Goal: Information Seeking & Learning: Learn about a topic

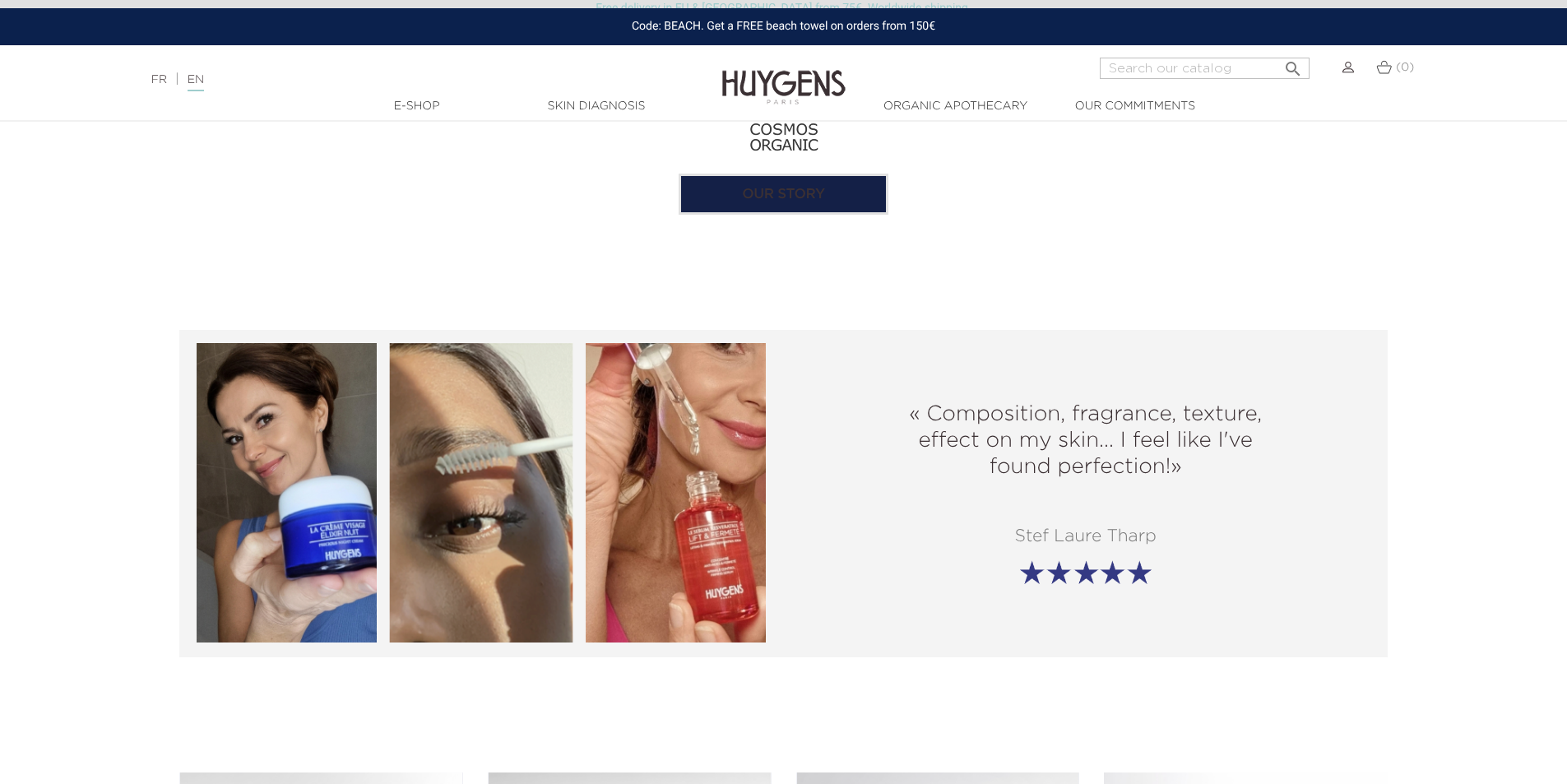
scroll to position [1891, 0]
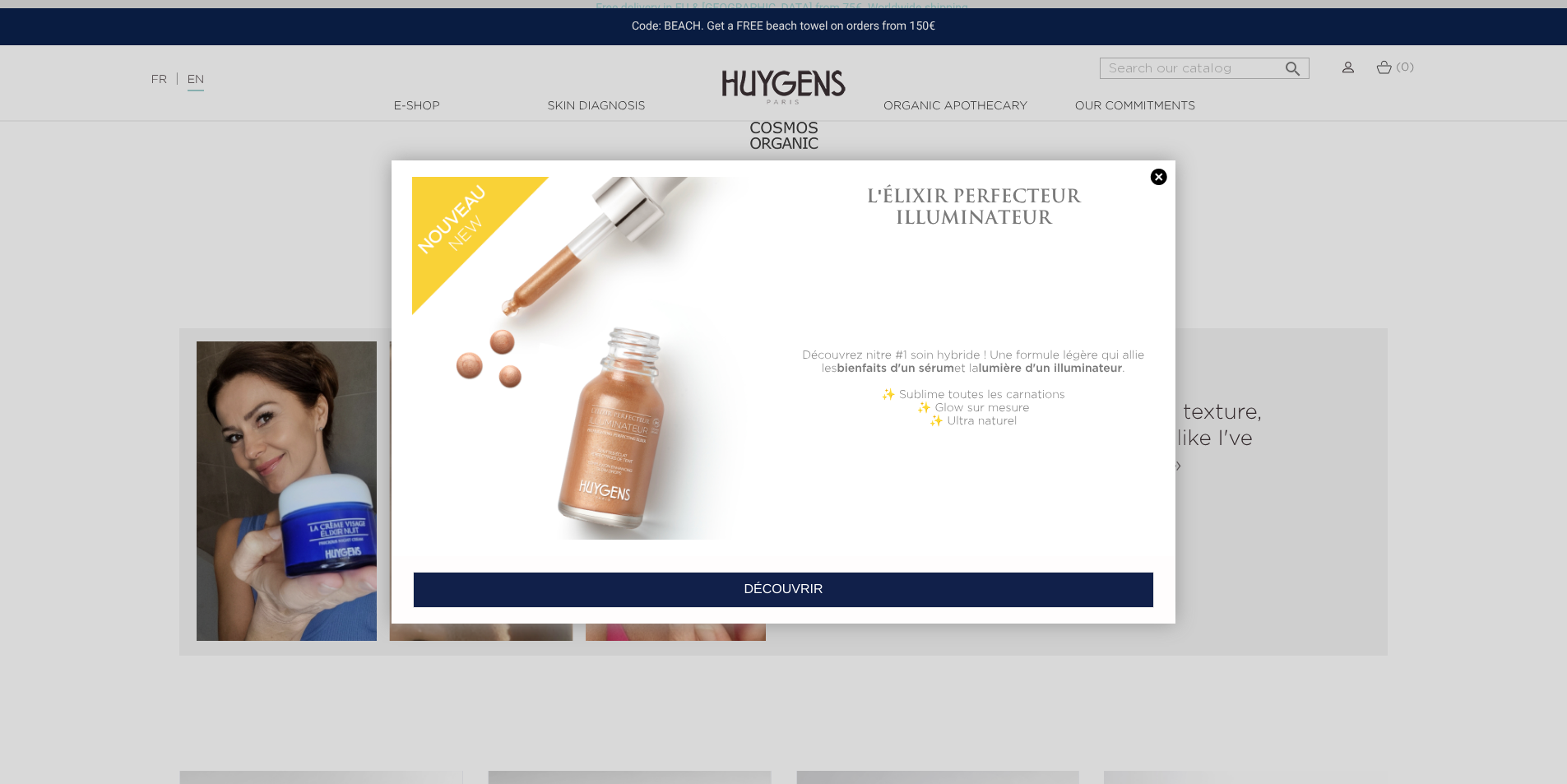
click at [1159, 179] on link at bounding box center [1158, 177] width 23 height 17
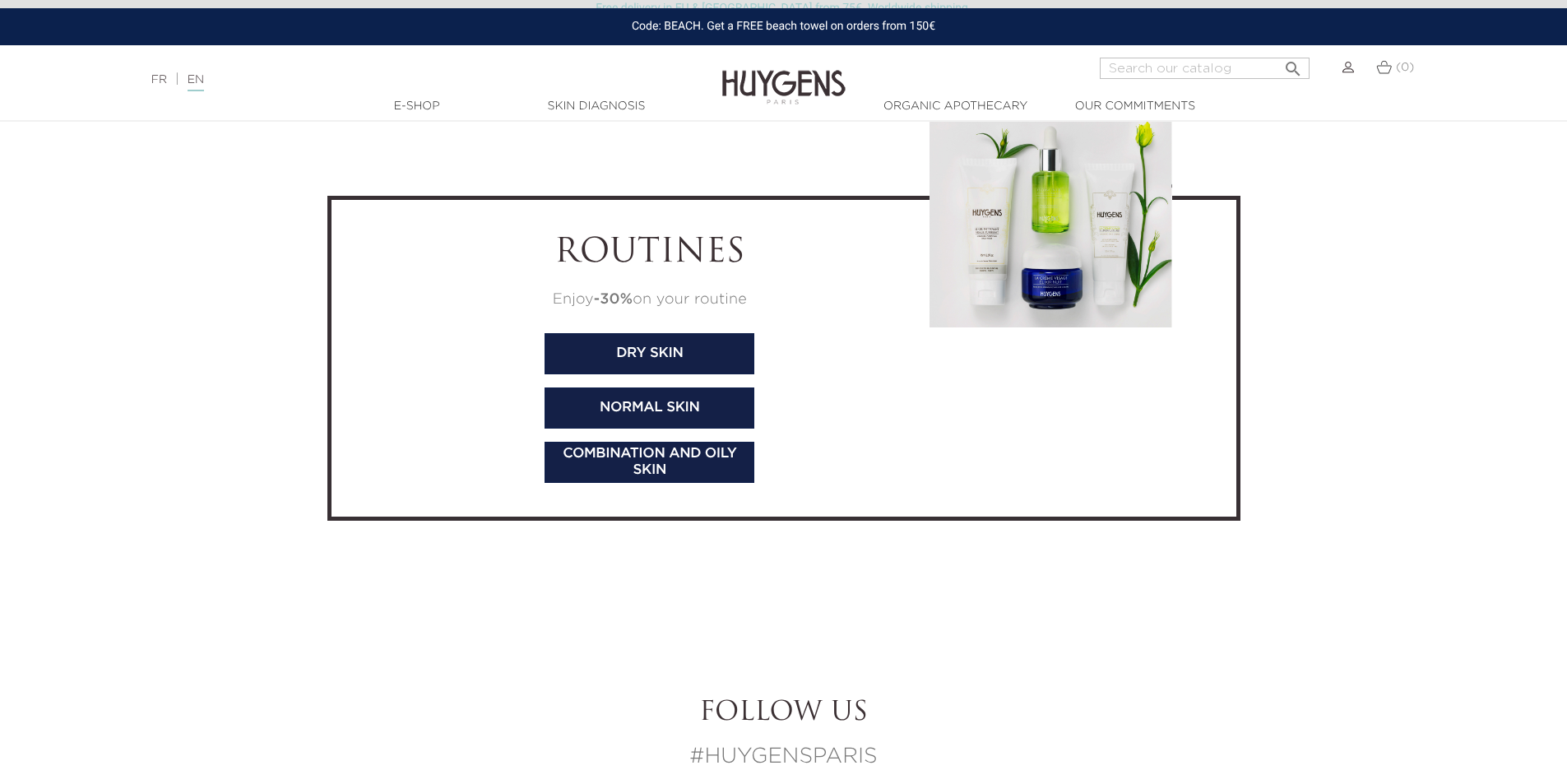
scroll to position [5591, 0]
click at [674, 458] on link "Combination and oily skin" at bounding box center [649, 462] width 210 height 41
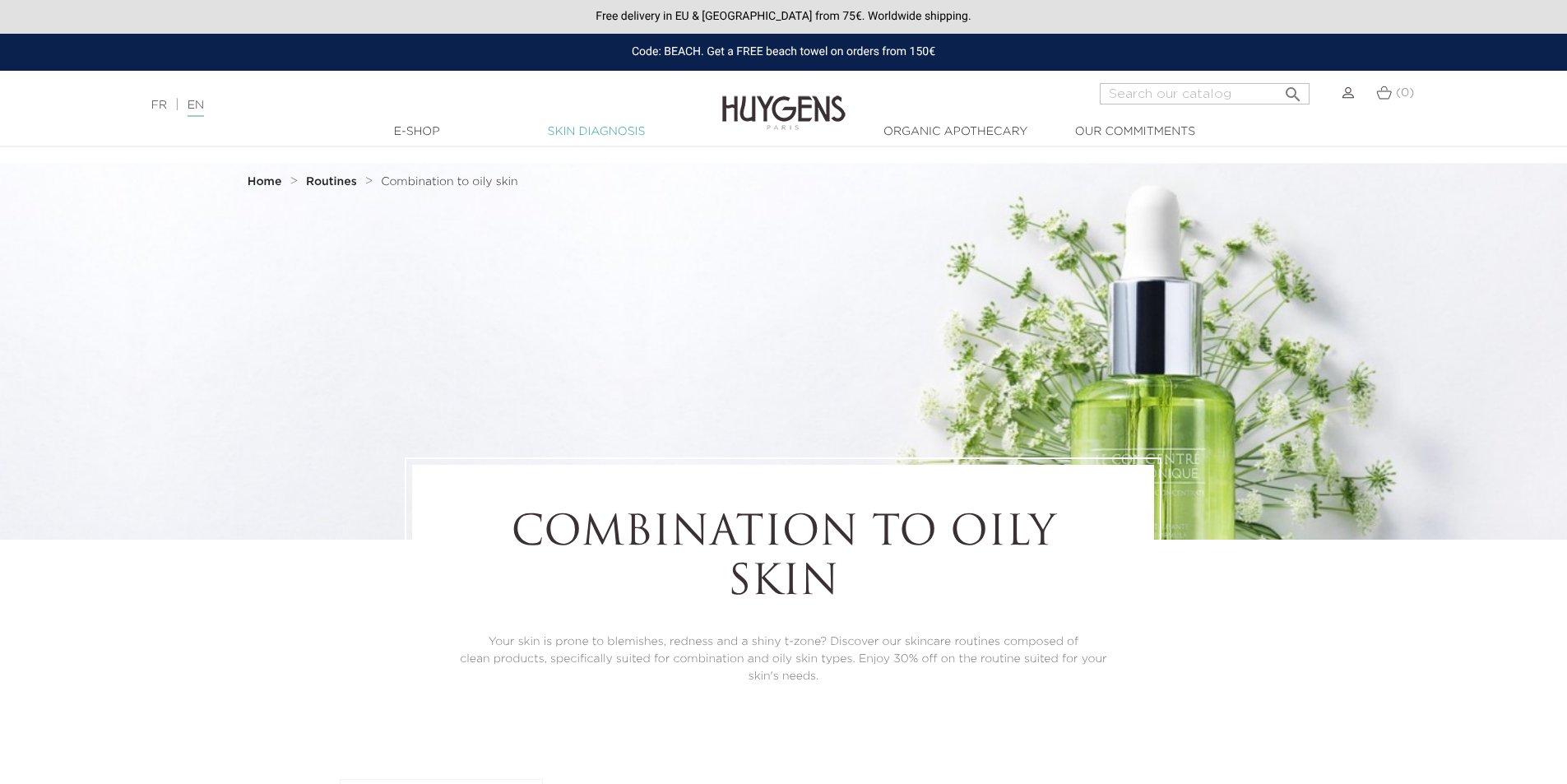
click at [633, 132] on link "Skin Diagnosis" at bounding box center [596, 132] width 164 height 17
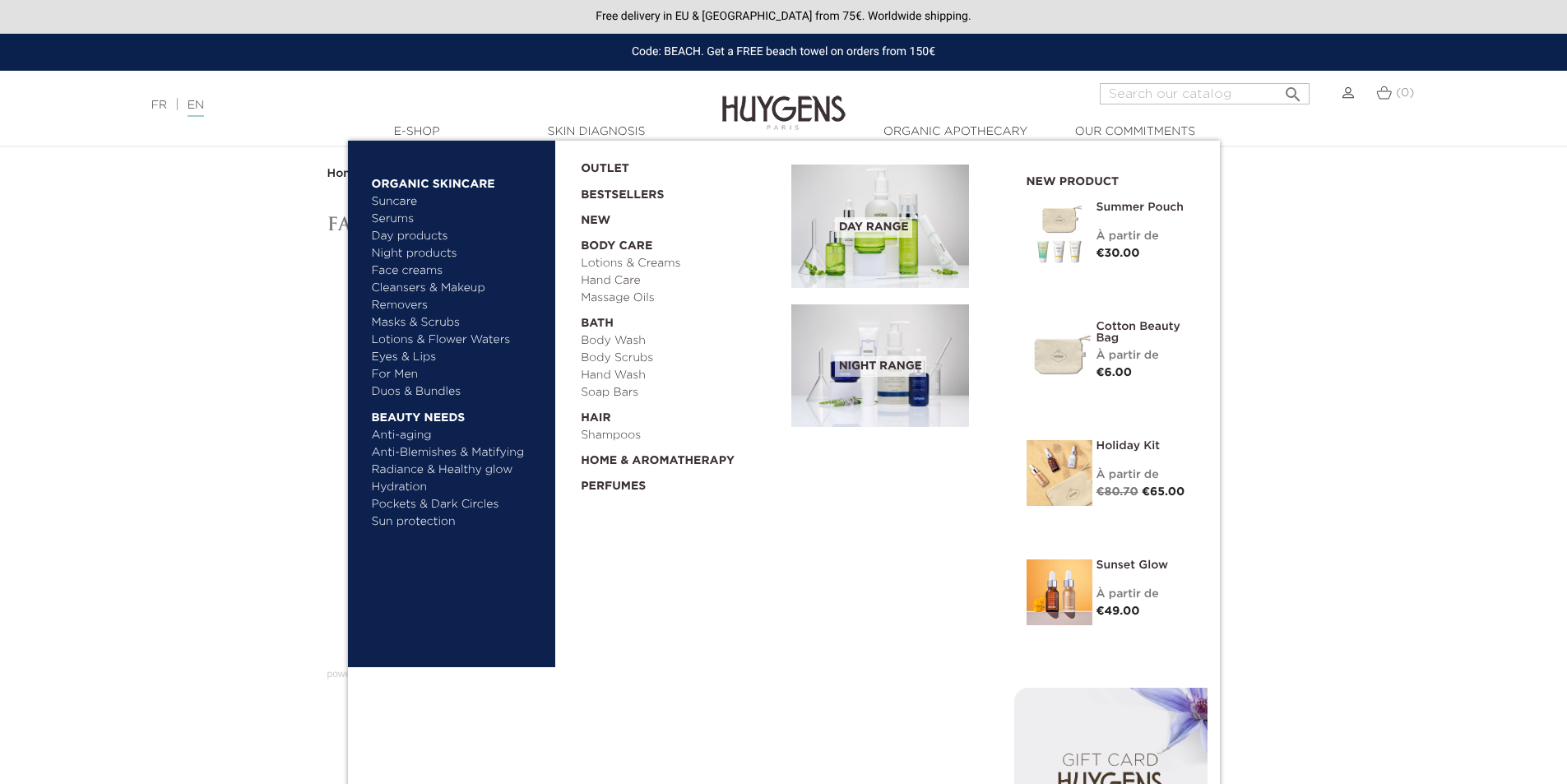
click at [444, 453] on link "Anti-Blemishes & Matifying" at bounding box center [458, 452] width 172 height 17
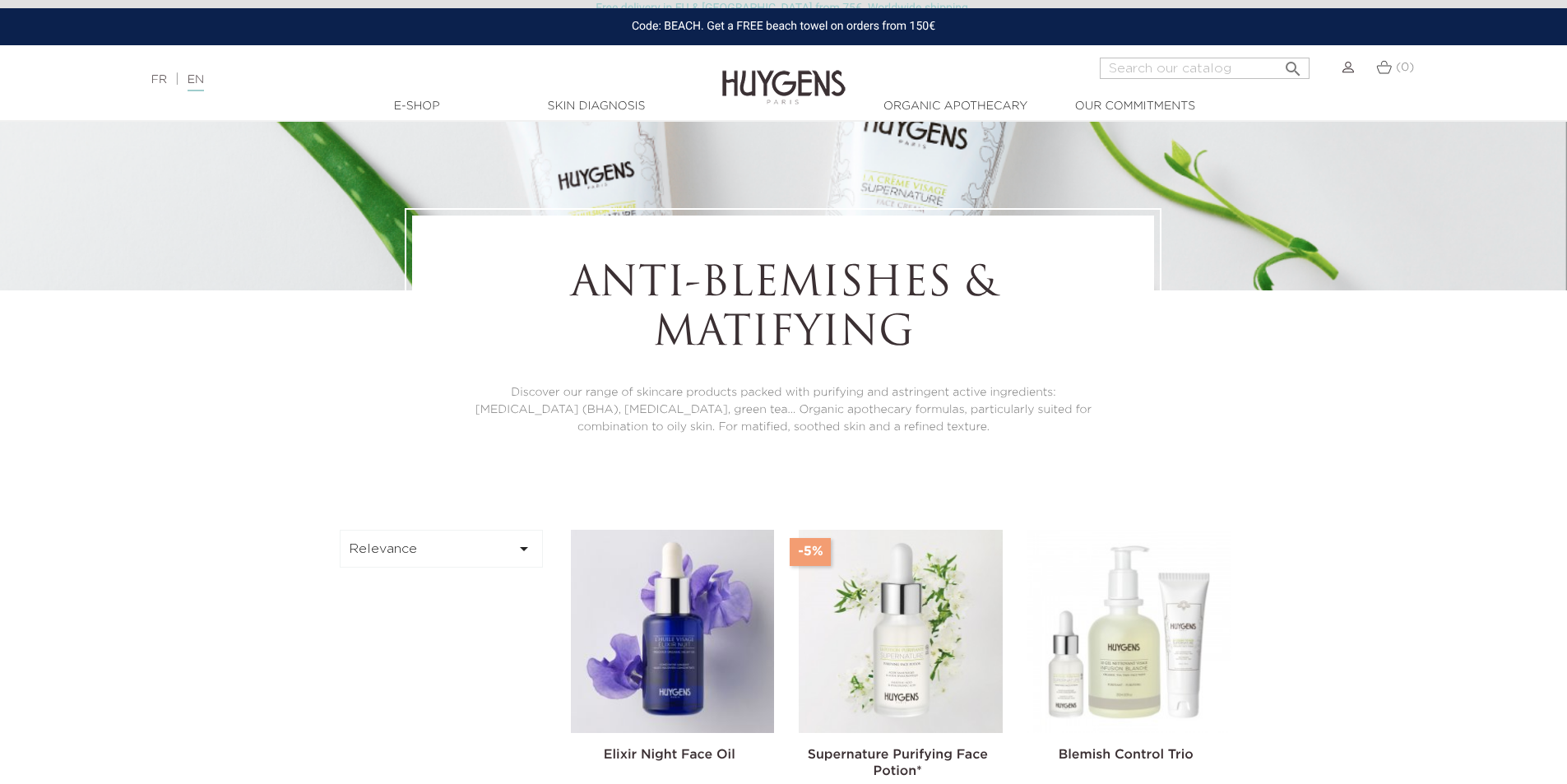
scroll to position [175, 0]
